Goal: Task Accomplishment & Management: Manage account settings

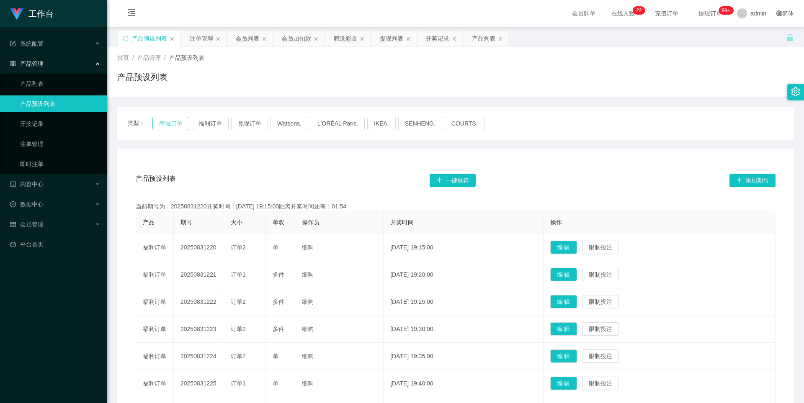
click at [161, 123] on button "商城订单" at bounding box center [170, 123] width 37 height 13
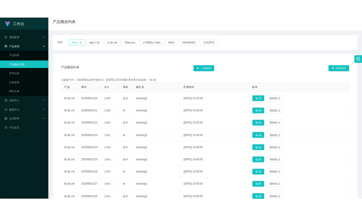
scroll to position [53, 0]
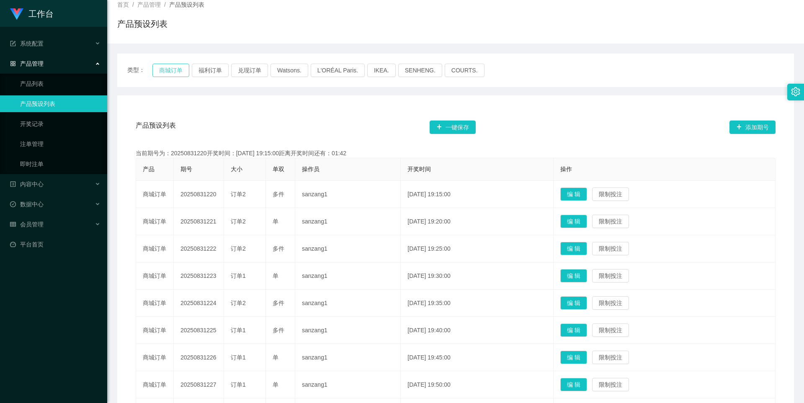
click at [167, 67] on button "商城订单" at bounding box center [170, 70] width 37 height 13
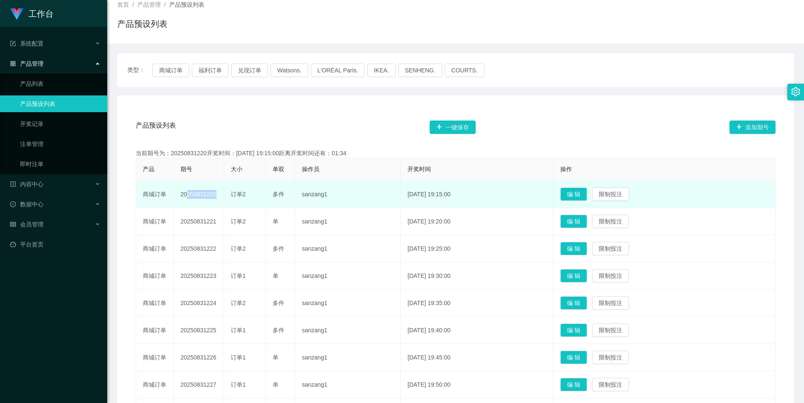
drag, startPoint x: 214, startPoint y: 195, endPoint x: 183, endPoint y: 194, distance: 30.2
click at [183, 194] on td "20250831220" at bounding box center [199, 194] width 50 height 27
click at [245, 203] on td "订单2" at bounding box center [245, 194] width 42 height 27
drag, startPoint x: 218, startPoint y: 195, endPoint x: 180, endPoint y: 196, distance: 38.1
click at [180, 196] on td "20250831220" at bounding box center [199, 194] width 50 height 27
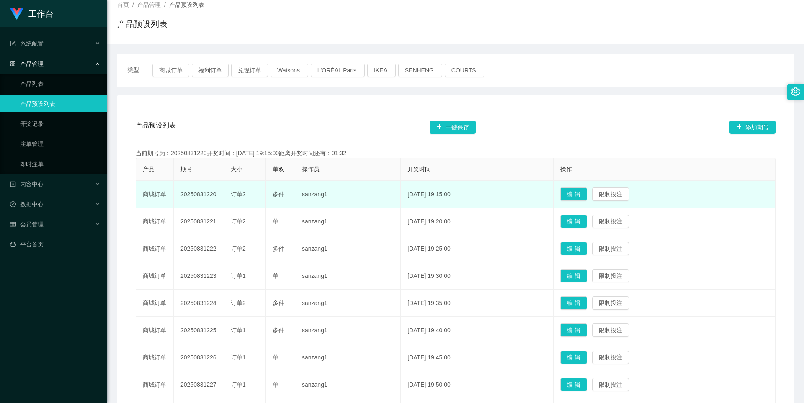
copy td "20250831220"
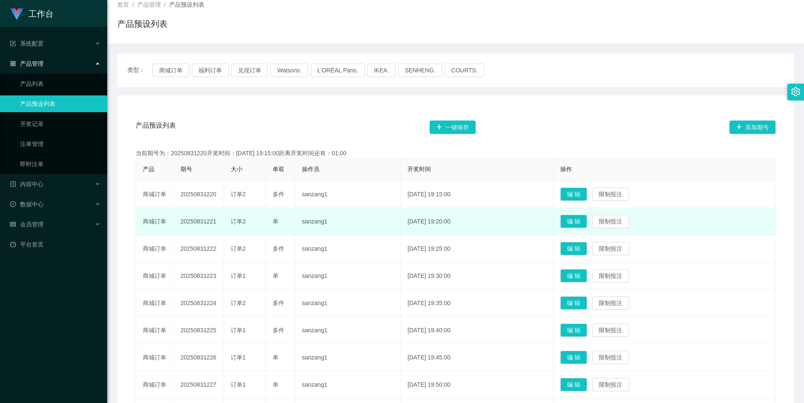
click at [200, 219] on td "20250831221" at bounding box center [199, 221] width 50 height 27
drag, startPoint x: 218, startPoint y: 222, endPoint x: 179, endPoint y: 220, distance: 38.6
click at [179, 220] on td "20250831221" at bounding box center [199, 221] width 50 height 27
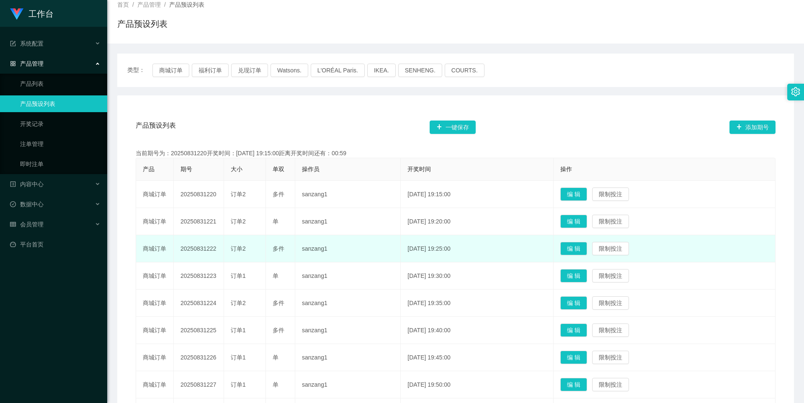
copy td "20250831221"
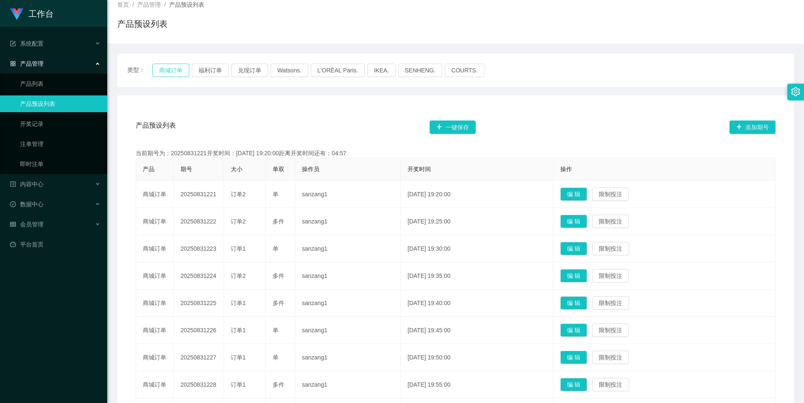
click at [183, 72] on button "商城订单" at bounding box center [170, 70] width 37 height 13
click at [168, 72] on button "商城订单" at bounding box center [170, 70] width 37 height 13
click at [198, 71] on button "福利订单" at bounding box center [210, 70] width 37 height 13
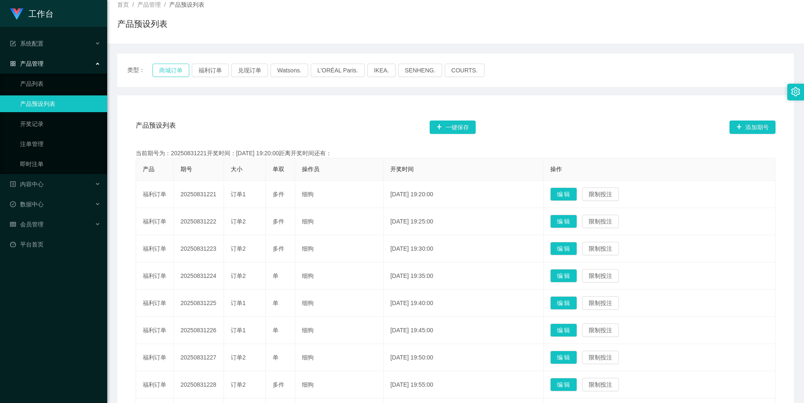
click at [165, 72] on button "商城订单" at bounding box center [170, 70] width 37 height 13
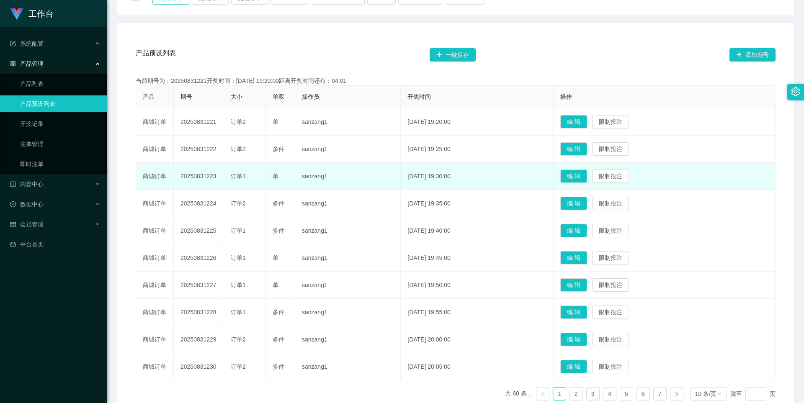
scroll to position [0, 0]
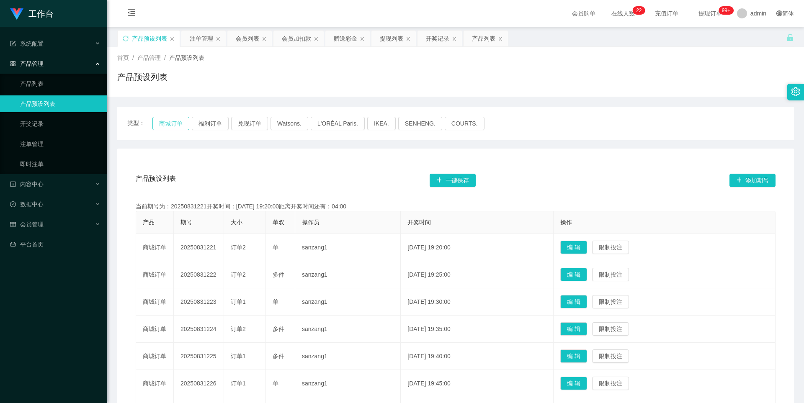
click at [172, 126] on button "商城订单" at bounding box center [170, 123] width 37 height 13
click at [208, 124] on button "福利订单" at bounding box center [210, 123] width 37 height 13
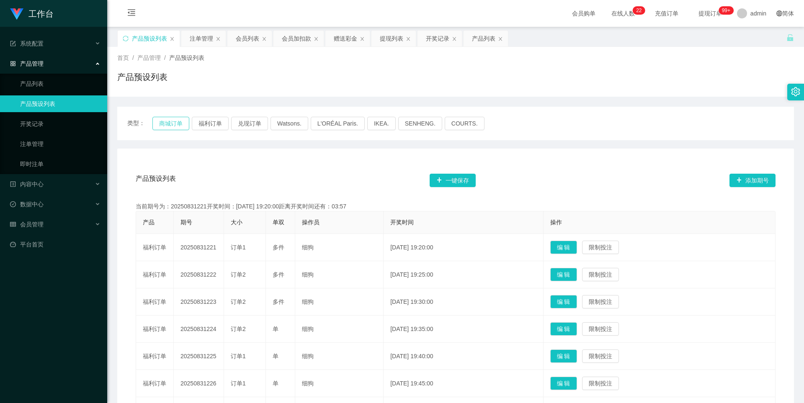
click at [169, 124] on button "商城订单" at bounding box center [170, 123] width 37 height 13
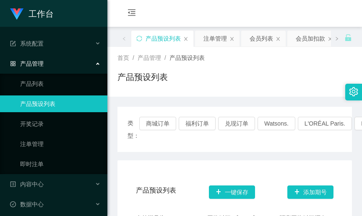
click at [284, 82] on div "产品预设列表" at bounding box center [234, 80] width 234 height 19
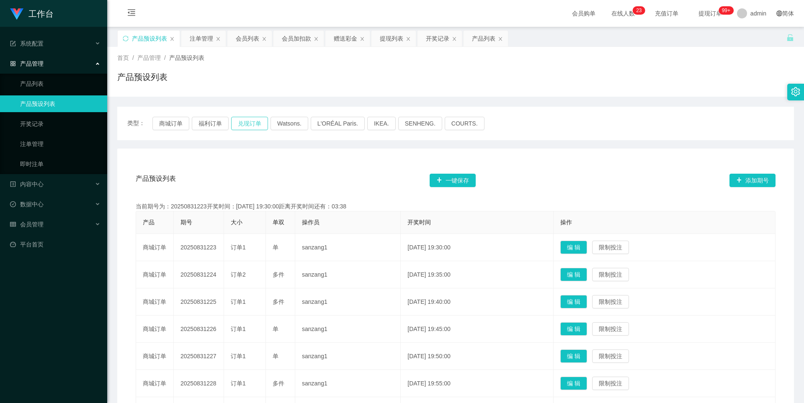
click at [246, 124] on button "兑现订单" at bounding box center [249, 123] width 37 height 13
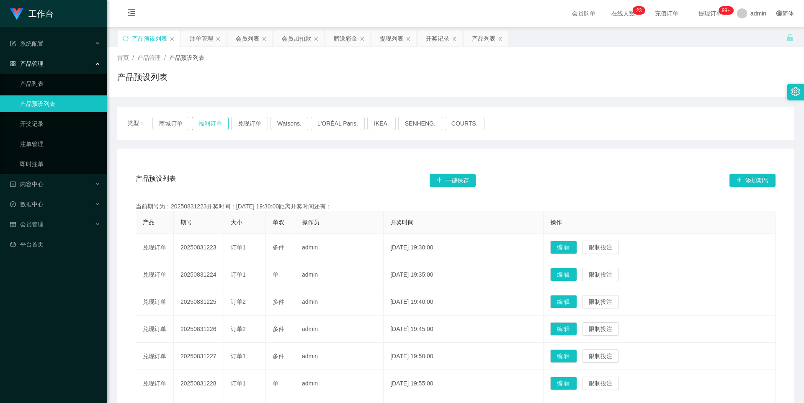
click at [216, 126] on button "福利订单" at bounding box center [210, 123] width 37 height 13
click at [180, 125] on button "商城订单" at bounding box center [170, 123] width 37 height 13
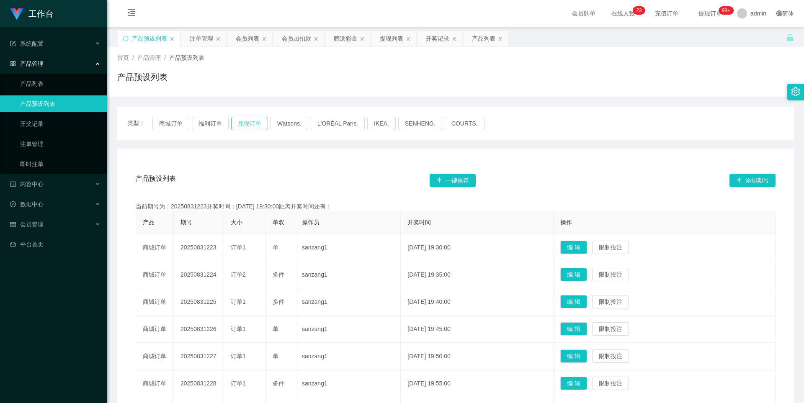
click at [252, 126] on button "兑现订单" at bounding box center [249, 123] width 37 height 13
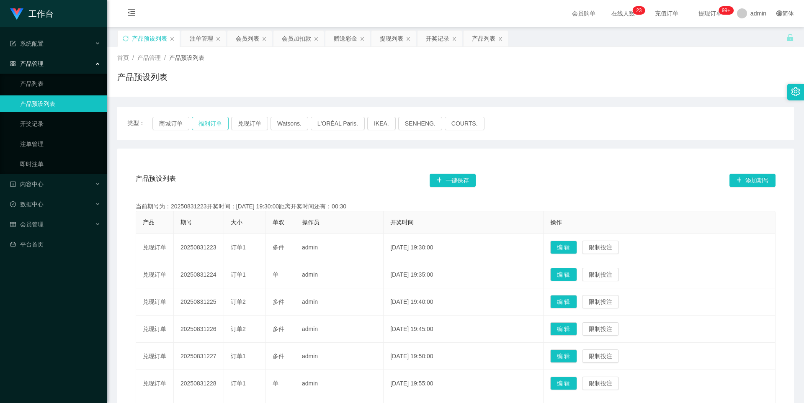
click at [210, 127] on button "福利订单" at bounding box center [210, 123] width 37 height 13
click at [175, 127] on button "商城订单" at bounding box center [170, 123] width 37 height 13
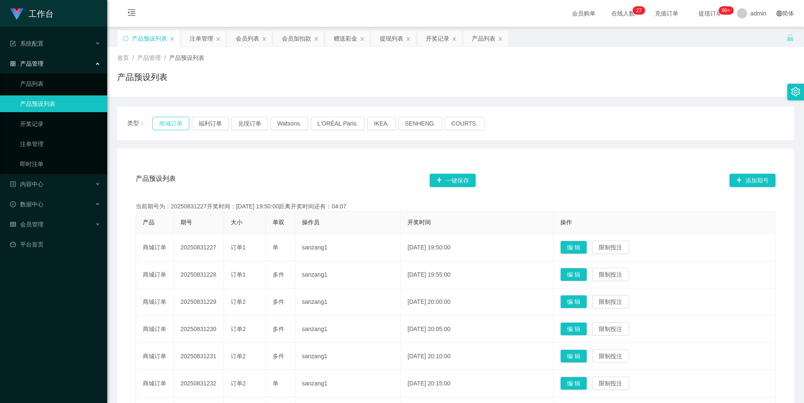
drag, startPoint x: 168, startPoint y: 124, endPoint x: 194, endPoint y: 131, distance: 26.9
click at [168, 124] on button "商城订单" at bounding box center [170, 123] width 37 height 13
click at [651, 14] on span "充值订单" at bounding box center [667, 13] width 32 height 6
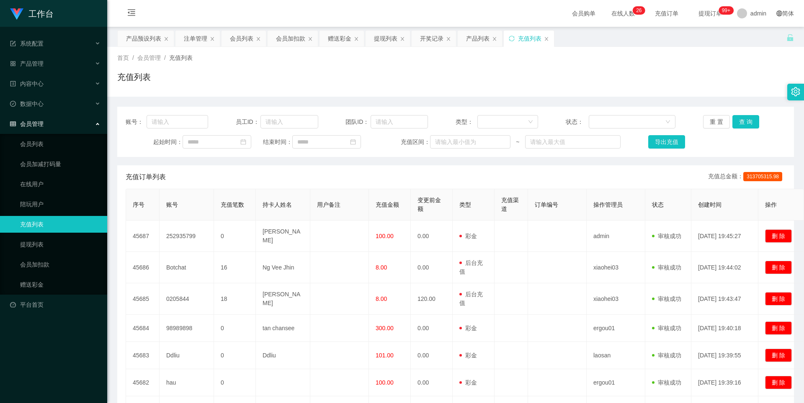
click at [695, 14] on span "提现订单 99+" at bounding box center [711, 13] width 32 height 6
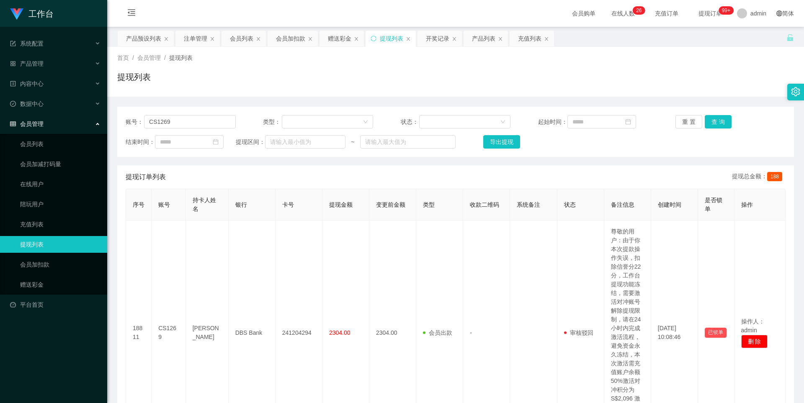
click at [651, 14] on span "充值订单" at bounding box center [667, 13] width 32 height 6
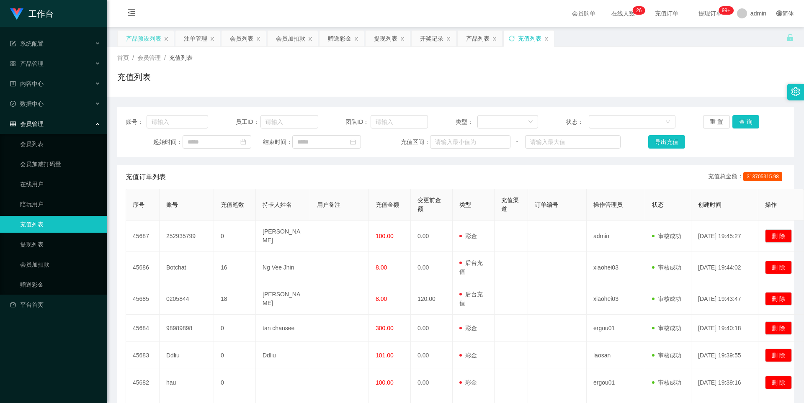
click at [134, 37] on div "产品预设列表" at bounding box center [143, 39] width 35 height 16
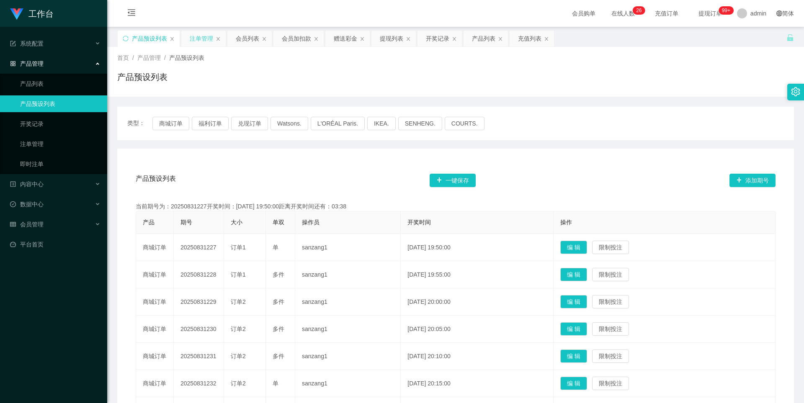
click at [210, 39] on div "注单管理" at bounding box center [201, 39] width 23 height 16
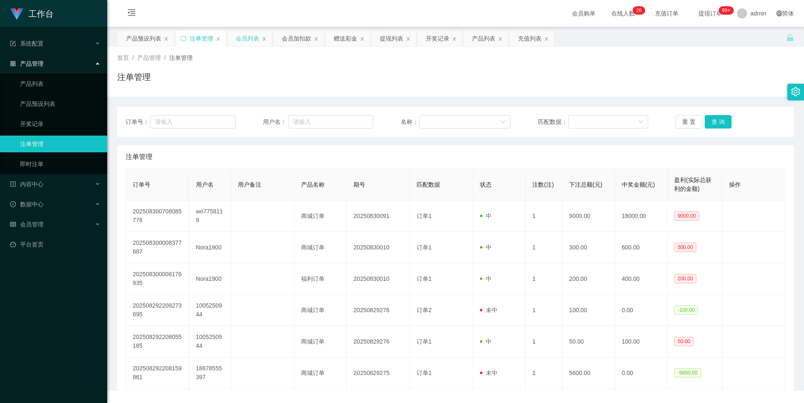
click at [244, 39] on div "会员列表" at bounding box center [247, 39] width 23 height 16
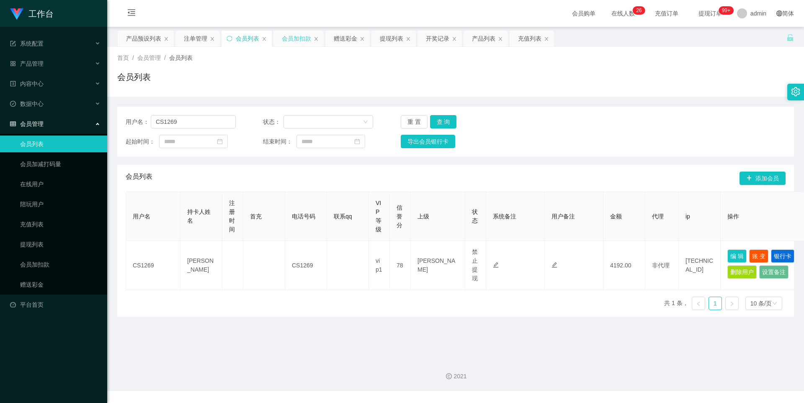
click at [300, 40] on div "会员加扣款" at bounding box center [296, 39] width 29 height 16
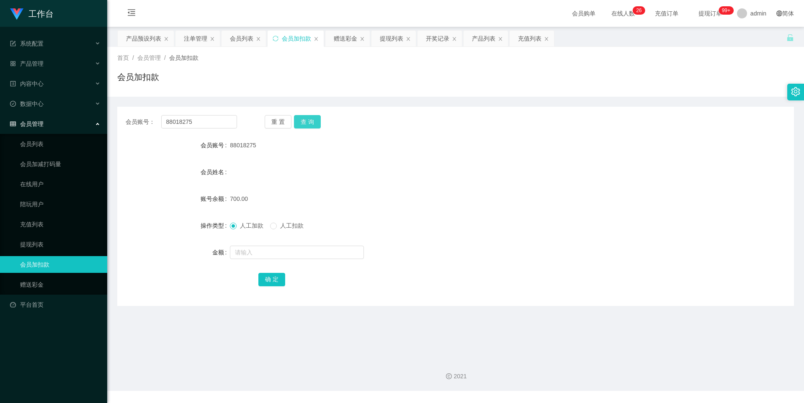
click at [296, 124] on button "查 询" at bounding box center [307, 121] width 27 height 13
click at [342, 42] on div "赠送彩金" at bounding box center [345, 39] width 23 height 16
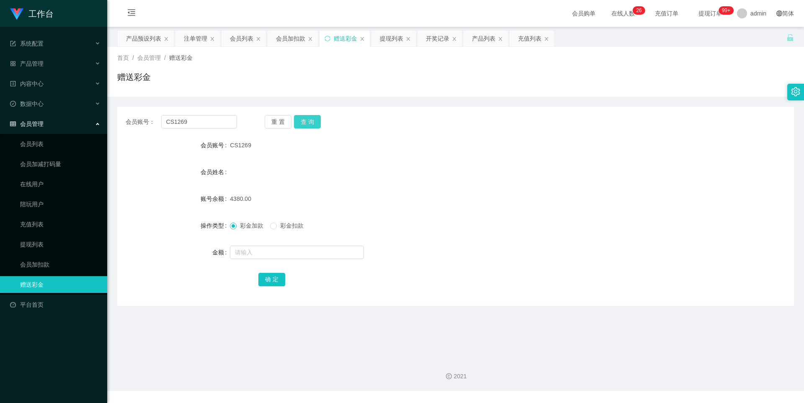
click at [317, 120] on button "查 询" at bounding box center [307, 121] width 27 height 13
click at [302, 44] on div "会员加扣款" at bounding box center [290, 39] width 29 height 16
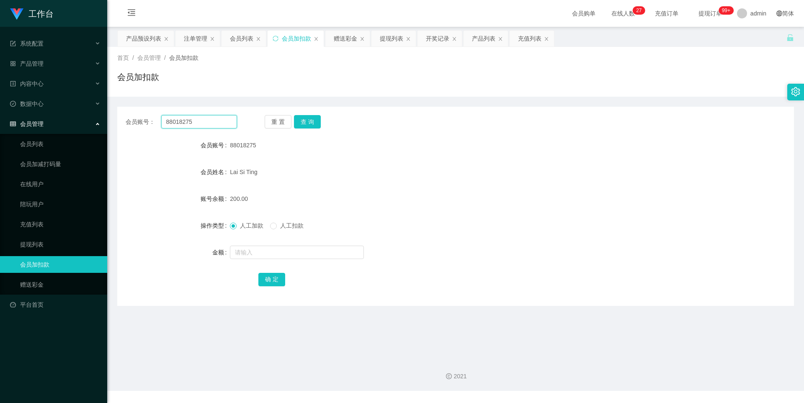
drag, startPoint x: 191, startPoint y: 122, endPoint x: 158, endPoint y: 121, distance: 32.3
click at [158, 121] on div "会员账号： 88018275" at bounding box center [181, 121] width 111 height 13
click at [275, 120] on button "重 置" at bounding box center [278, 121] width 27 height 13
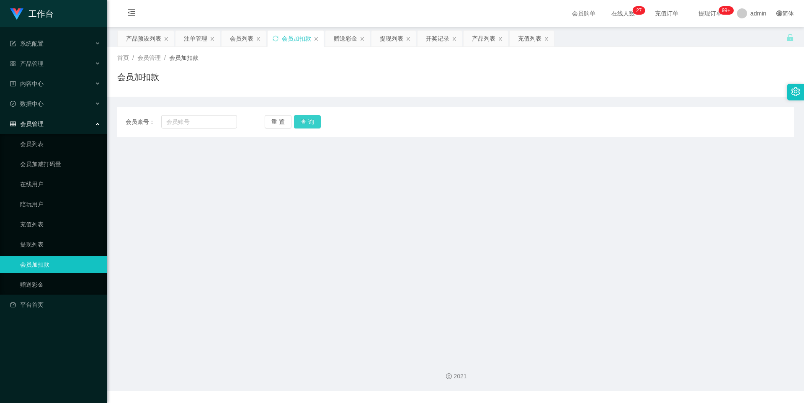
click at [297, 120] on button "查 询" at bounding box center [307, 121] width 27 height 13
click at [206, 121] on input "text" at bounding box center [199, 121] width 76 height 13
click at [189, 42] on div "注单管理" at bounding box center [195, 39] width 23 height 16
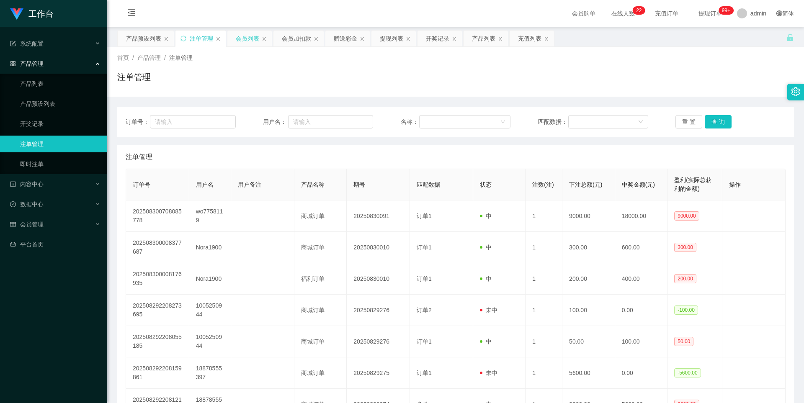
click at [242, 42] on div "会员列表" at bounding box center [247, 39] width 23 height 16
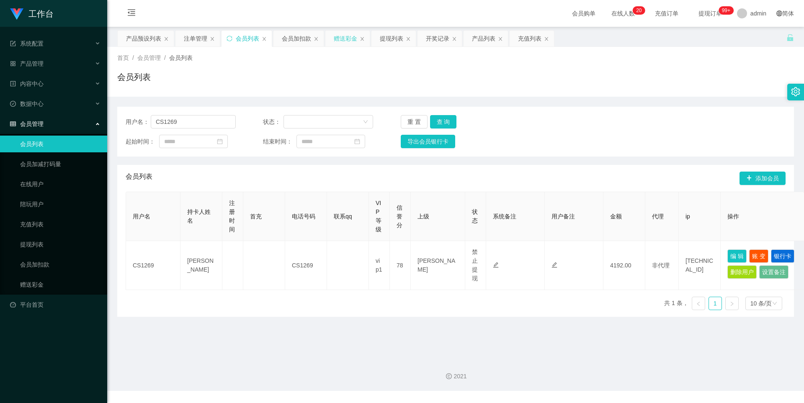
click at [346, 43] on div "赠送彩金" at bounding box center [345, 39] width 23 height 16
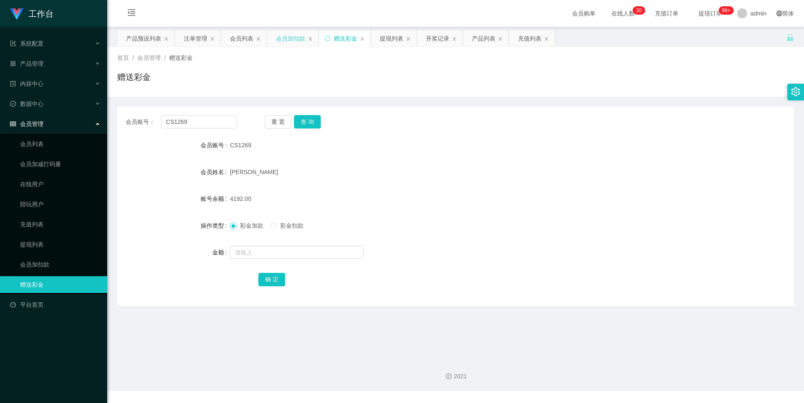
click at [297, 44] on div "会员加扣款" at bounding box center [290, 39] width 29 height 16
